Goal: Task Accomplishment & Management: Manage account settings

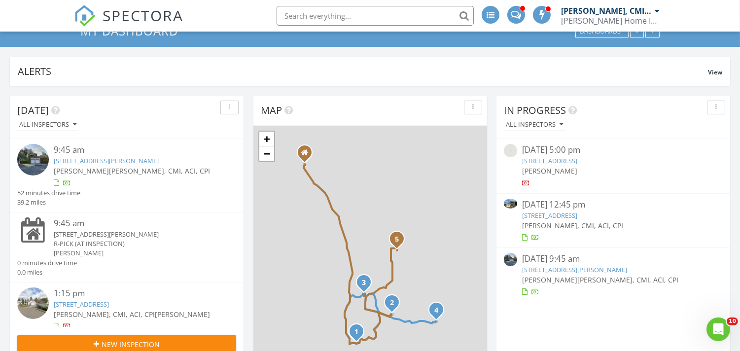
click at [556, 268] on link "[STREET_ADDRESS][PERSON_NAME]" at bounding box center [574, 269] width 105 height 9
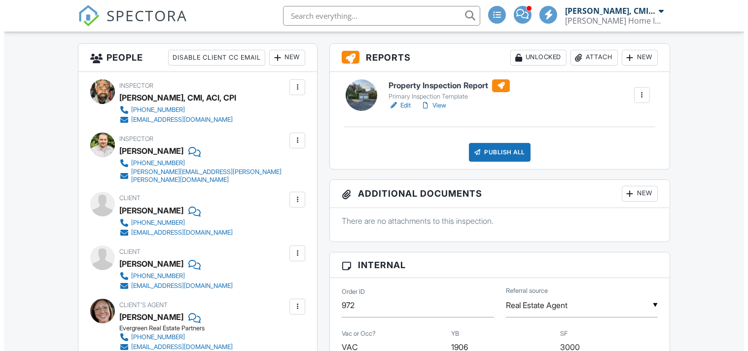
scroll to position [109, 0]
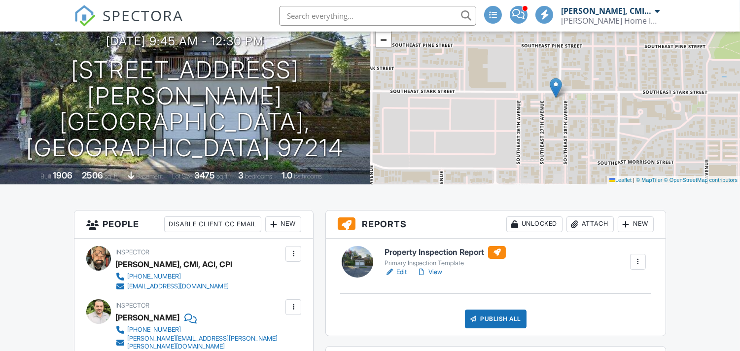
click at [584, 220] on div "Attach" at bounding box center [589, 224] width 47 height 16
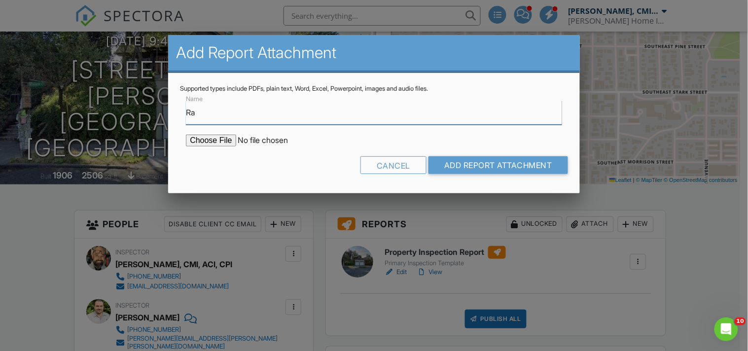
scroll to position [0, 0]
type input "Radon Report"
click at [234, 141] on input "file" at bounding box center [270, 141] width 168 height 12
type input "C:\fakepath\2736Radon.pdf"
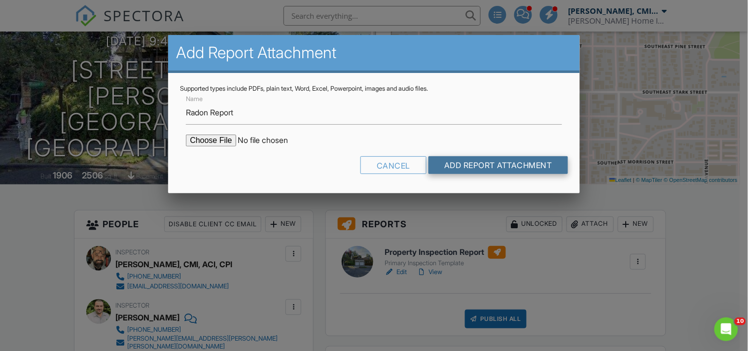
click at [506, 163] on input "Add Report Attachment" at bounding box center [497, 165] width 139 height 18
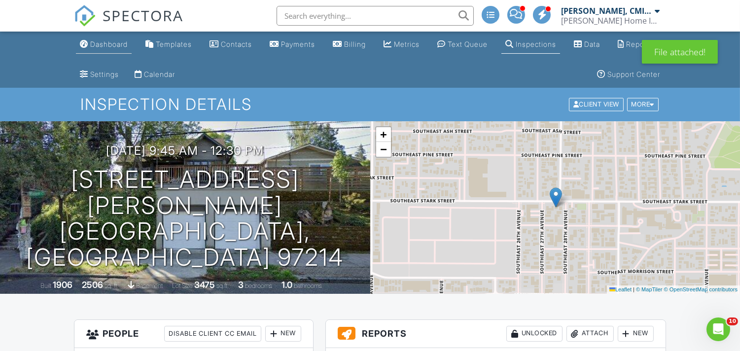
click at [103, 45] on div "Dashboard" at bounding box center [108, 44] width 37 height 8
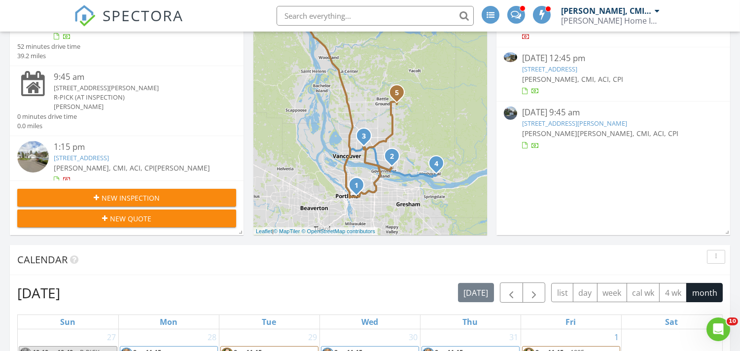
scroll to position [182, 0]
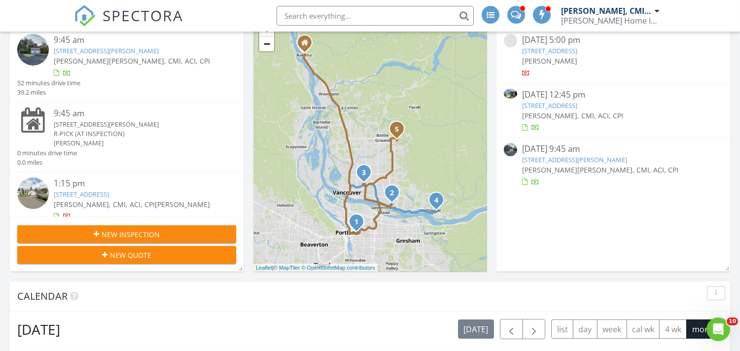
click at [542, 224] on div "In Progress All Inspectors 08/25/25 5:00 pm 26212 NE 190th Ct, Battle Ground, W…" at bounding box center [613, 129] width 234 height 286
click at [539, 230] on div "In Progress All Inspectors 08/25/25 5:00 pm 26212 NE 190th Ct, Battle Ground, W…" at bounding box center [613, 129] width 234 height 286
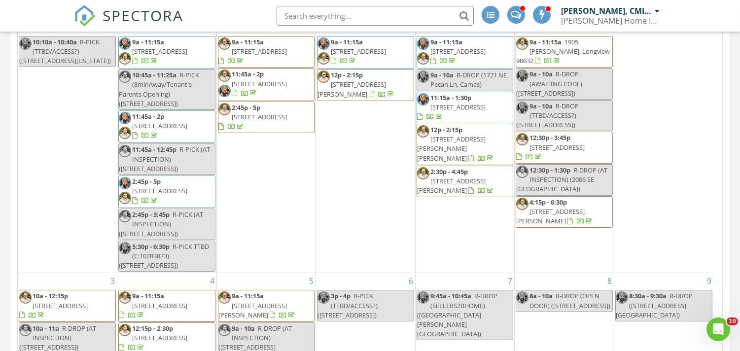
scroll to position [72, 0]
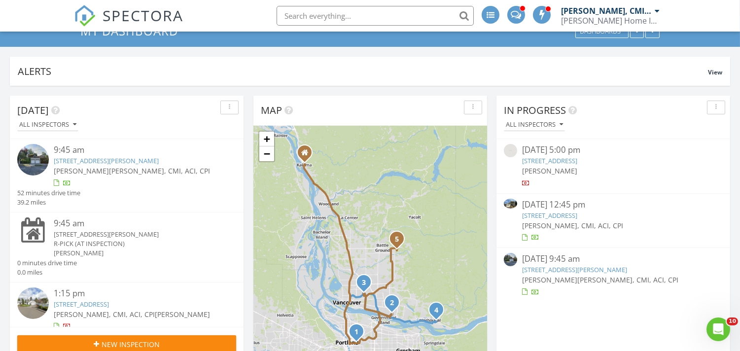
click at [515, 16] on span at bounding box center [516, 13] width 10 height 9
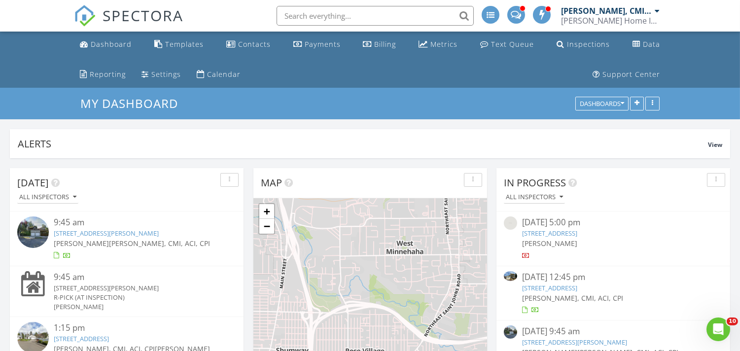
scroll to position [109, 0]
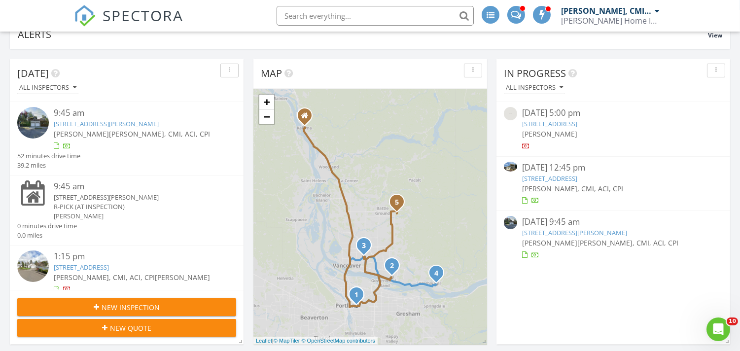
click at [550, 230] on link "[STREET_ADDRESS][PERSON_NAME]" at bounding box center [574, 232] width 105 height 9
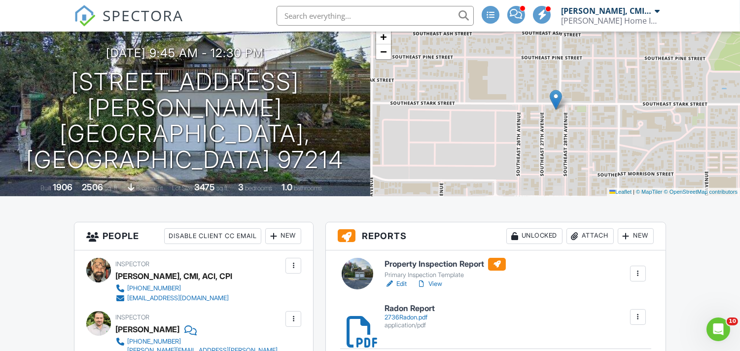
scroll to position [109, 0]
